Goal: Task Accomplishment & Management: Use online tool/utility

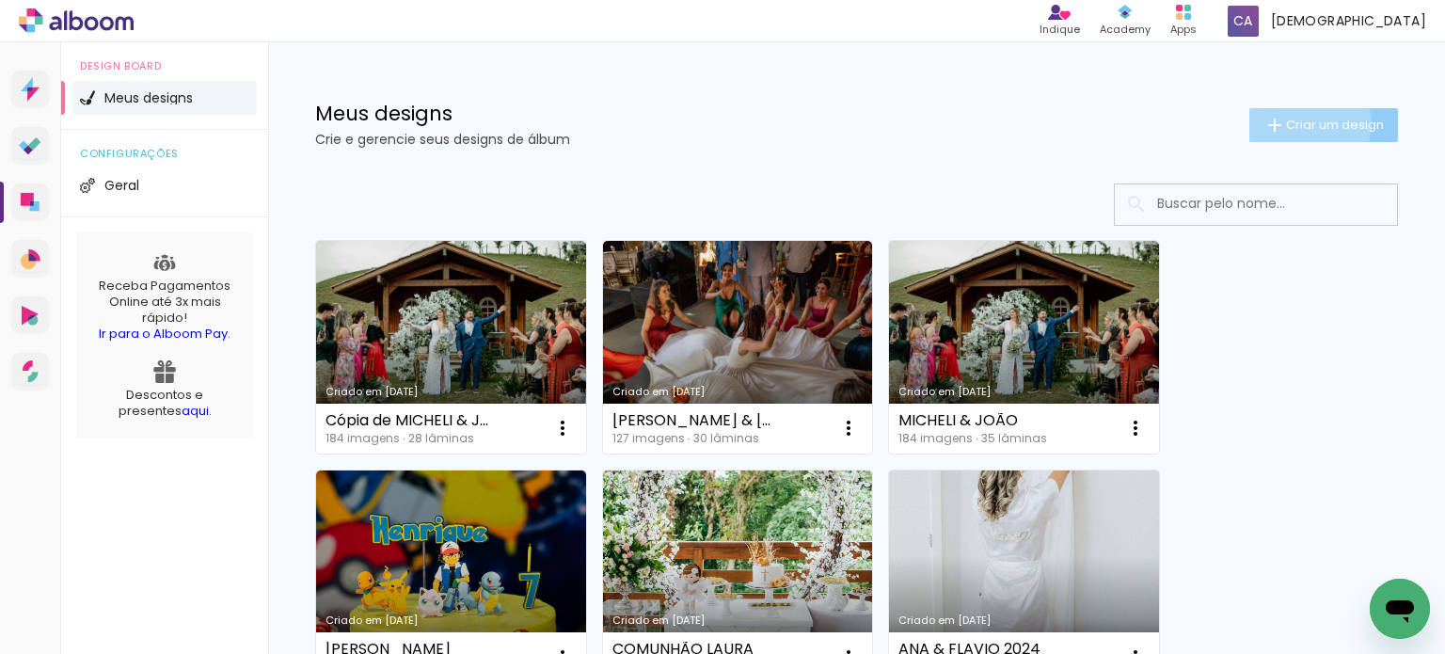
click at [1290, 123] on span "Criar um design" at bounding box center [1335, 125] width 98 height 12
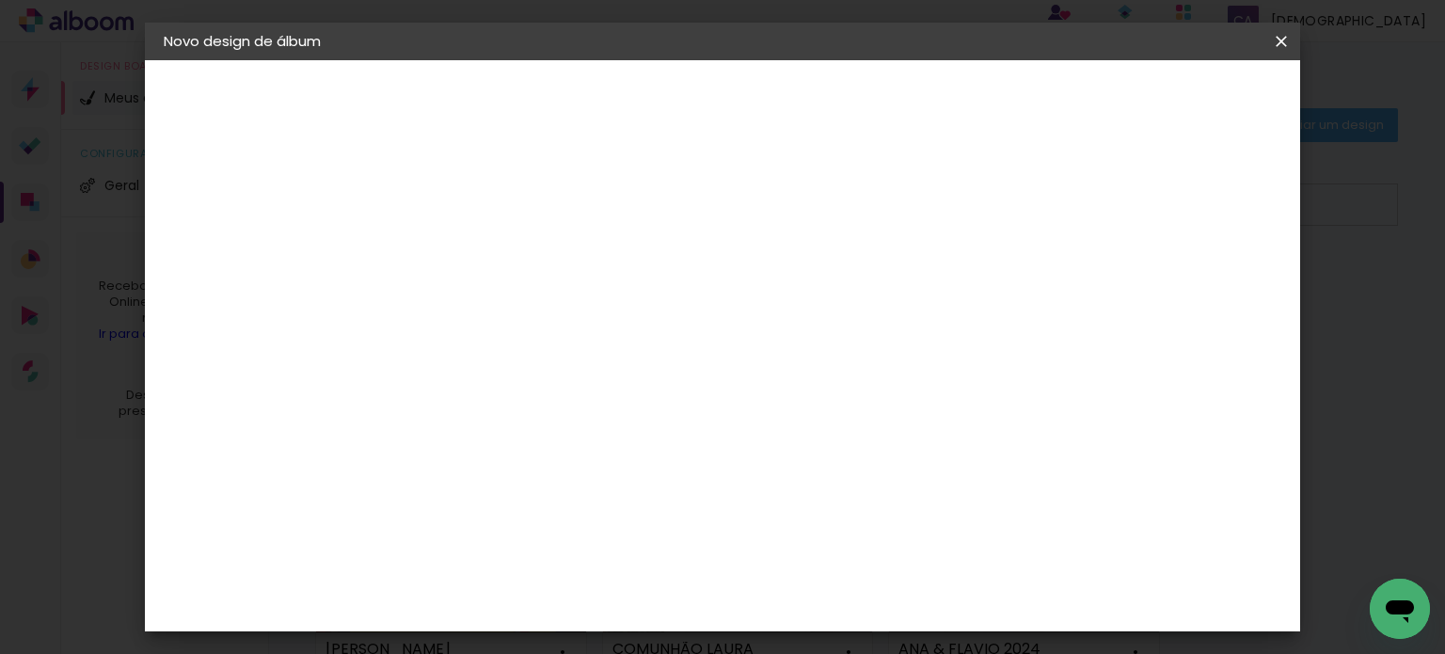
click at [471, 255] on input at bounding box center [471, 252] width 0 height 29
type input "l"
type input "[PERSON_NAME] 1 ANO"
type paper-input "[PERSON_NAME] 1 ANO"
click at [0, 0] on slot "Avançar" at bounding box center [0, 0] width 0 height 0
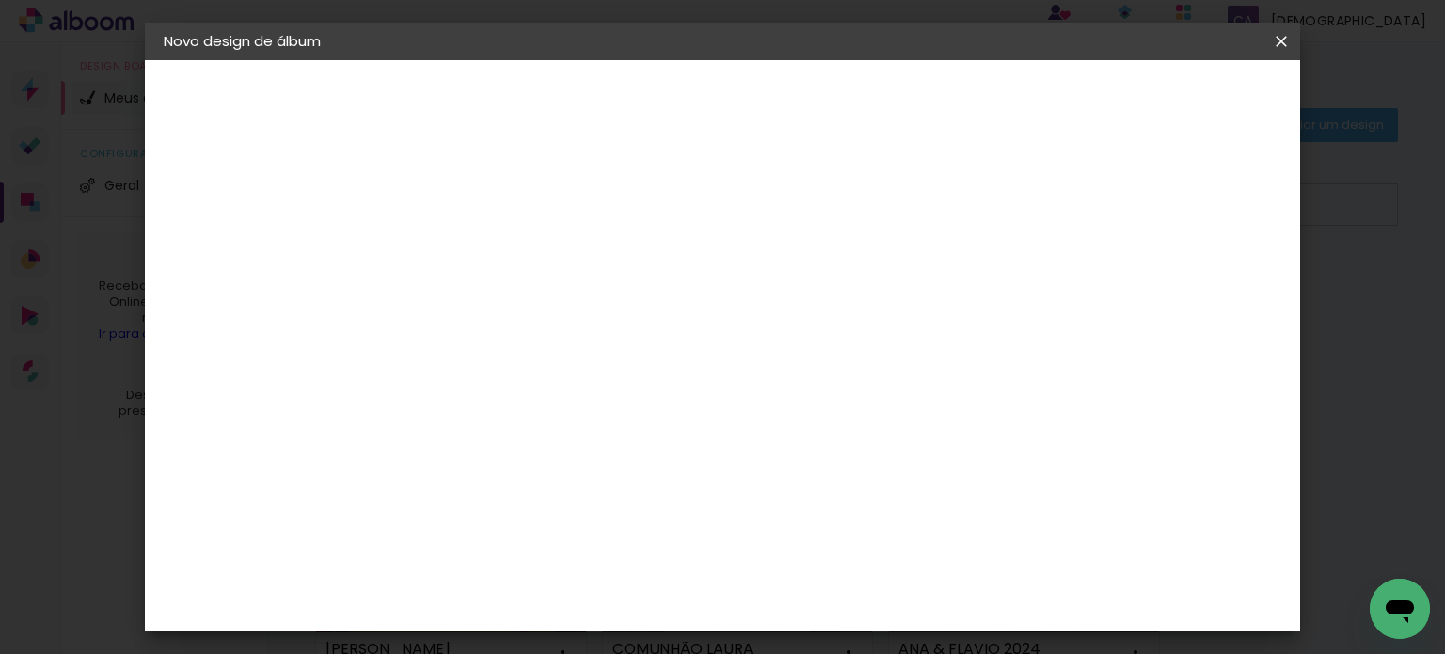
scroll to position [4836, 0]
click at [0, 0] on slot "Avançar" at bounding box center [0, 0] width 0 height 0
click at [545, 313] on input "text" at bounding box center [507, 327] width 73 height 29
click at [574, 386] on div "Escolha o tamanho" at bounding box center [519, 429] width 109 height 87
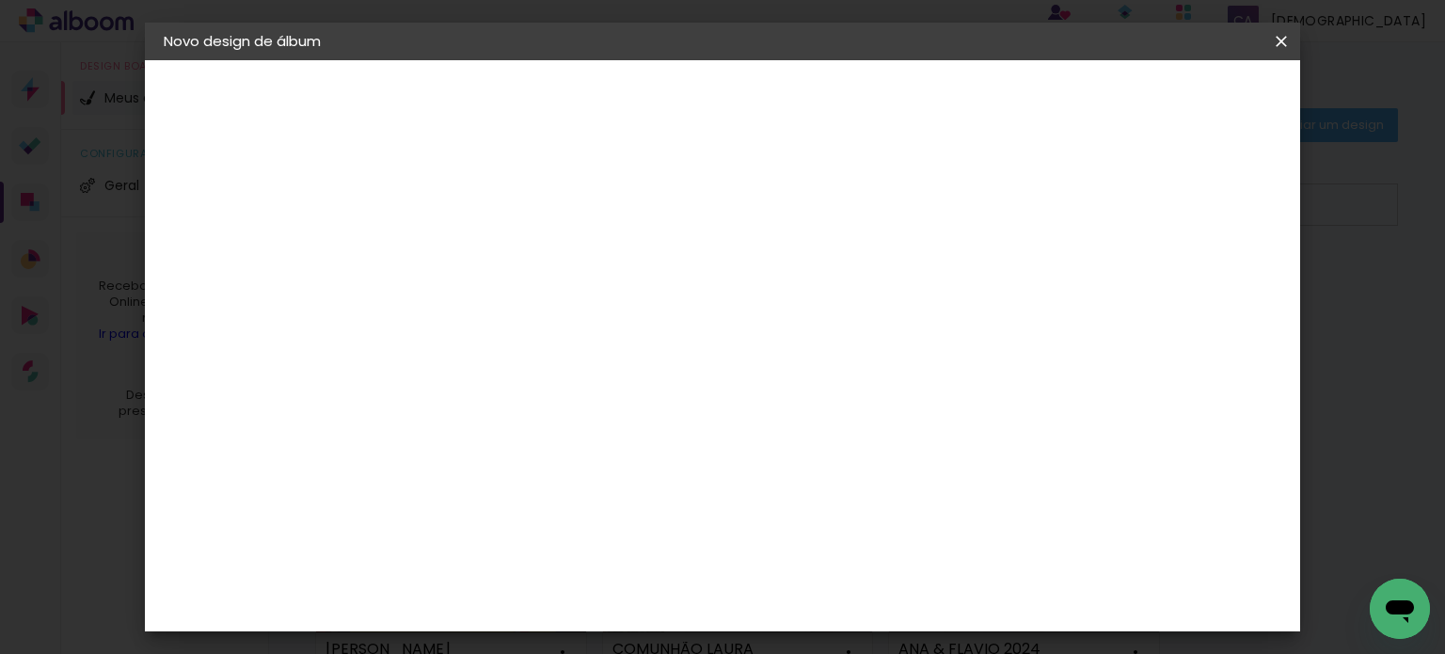
click at [574, 387] on div "Escolha o tamanho" at bounding box center [519, 429] width 109 height 87
click at [574, 392] on div "Escolha o tamanho" at bounding box center [519, 429] width 109 height 87
click at [0, 0] on slot "Voltar" at bounding box center [0, 0] width 0 height 0
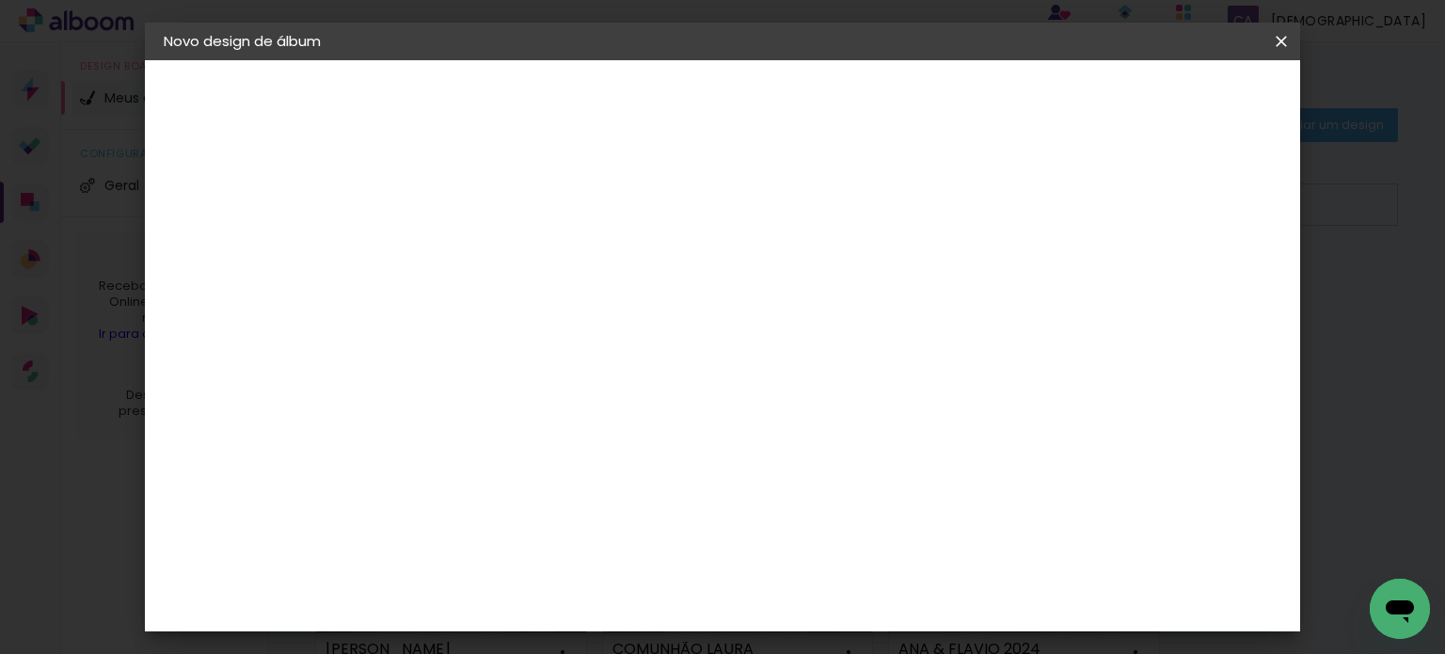
click at [0, 0] on slot "Avançar" at bounding box center [0, 0] width 0 height 0
click at [598, 360] on span "20 × 30" at bounding box center [554, 385] width 87 height 50
click at [0, 0] on slot "Avançar" at bounding box center [0, 0] width 0 height 0
click at [1164, 98] on span "Iniciar design" at bounding box center [1121, 99] width 86 height 13
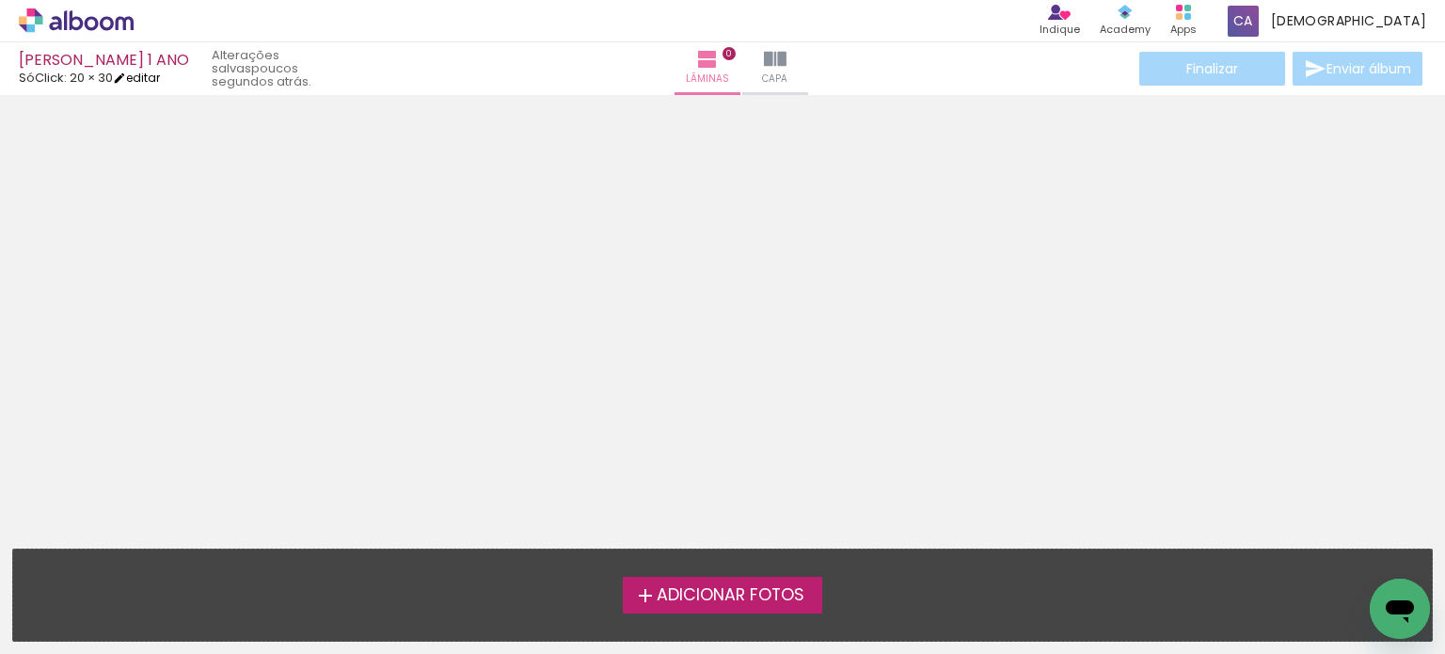
click at [160, 74] on link "editar" at bounding box center [136, 78] width 47 height 16
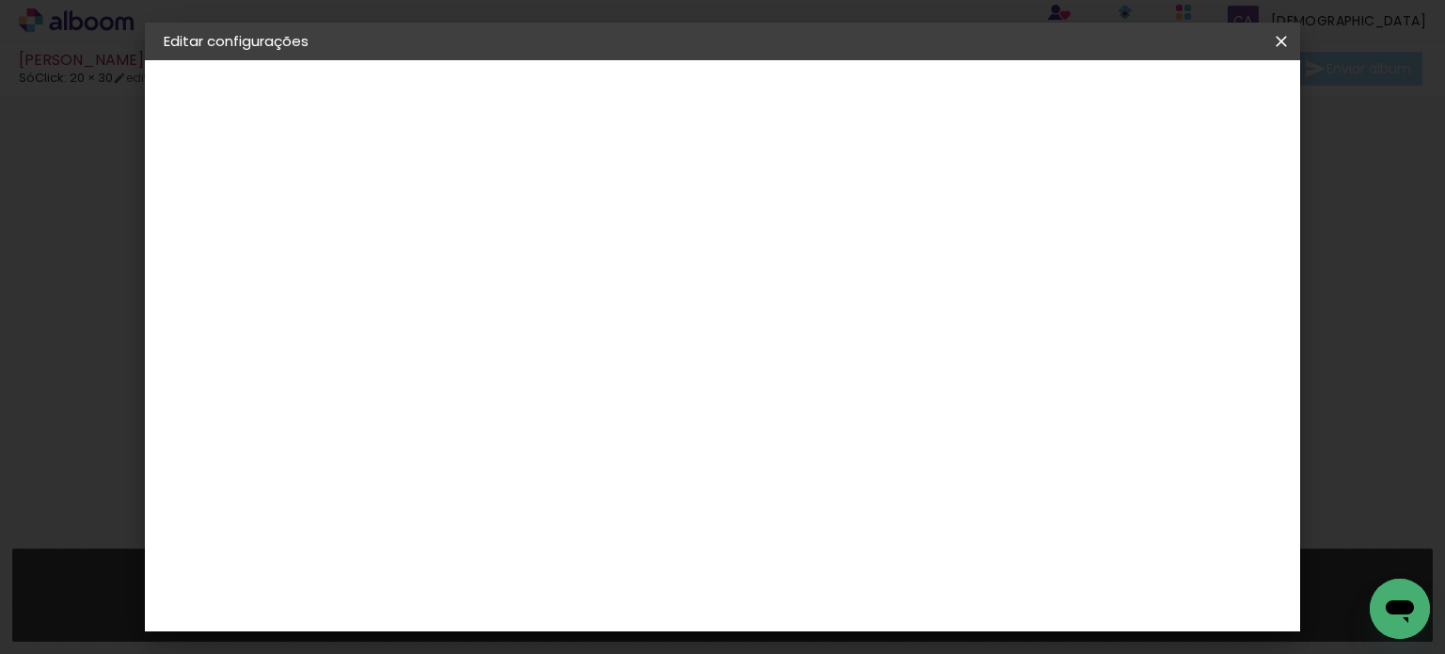
click at [1057, 204] on div at bounding box center [1048, 203] width 17 height 17
type paper-checkbox "on"
click at [1164, 103] on span "Salvar configurações" at bounding box center [1093, 99] width 139 height 13
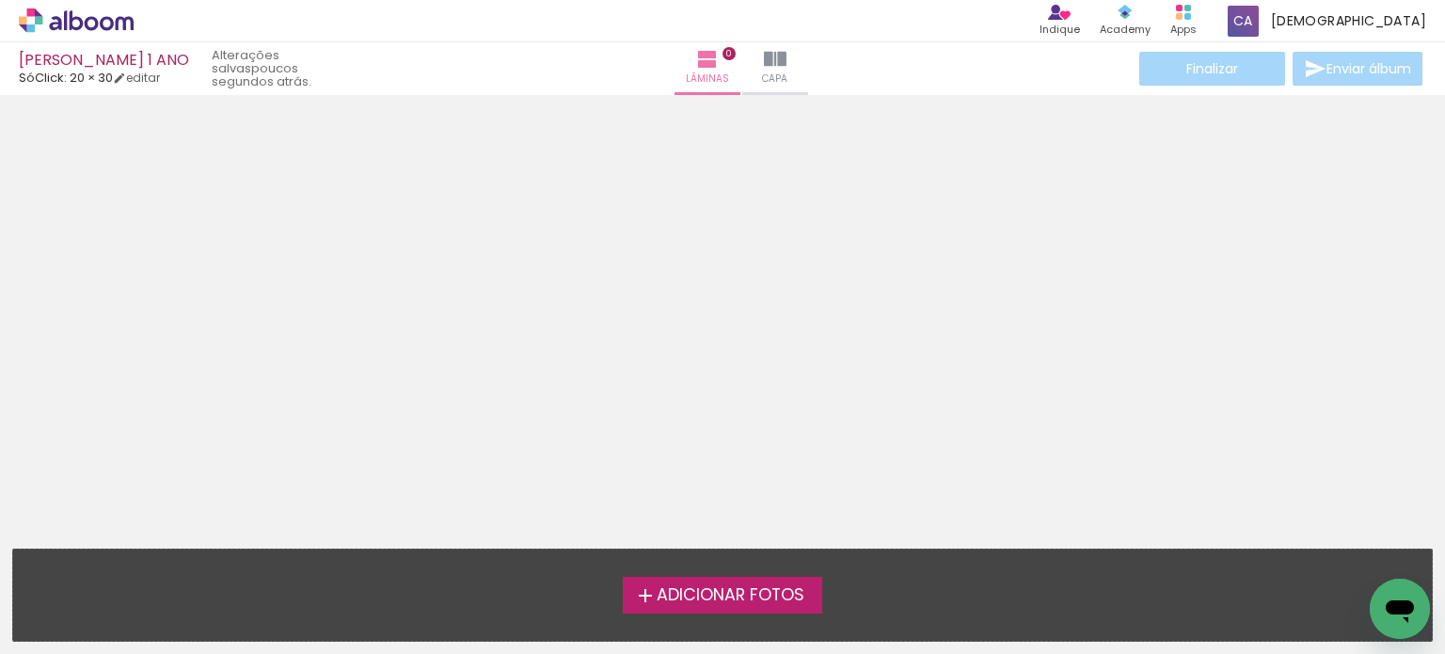
click at [690, 593] on span "Adicionar Fotos" at bounding box center [731, 595] width 148 height 17
click at [0, 0] on input "file" at bounding box center [0, 0] width 0 height 0
